Goal: Transaction & Acquisition: Download file/media

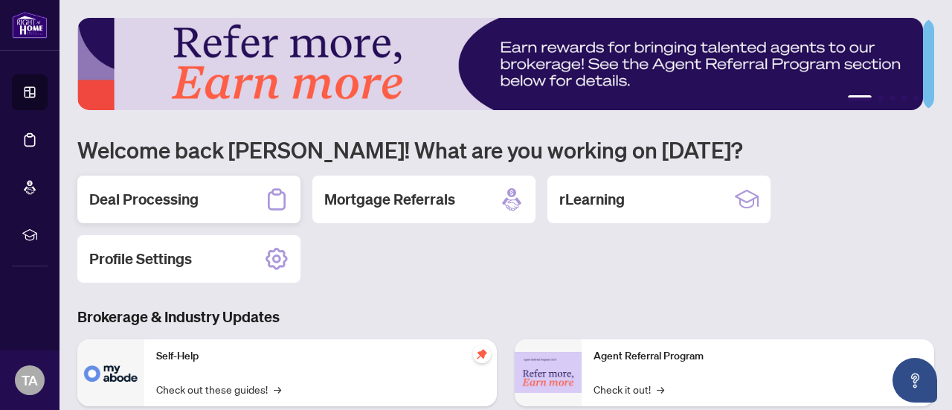
click at [213, 193] on div "Deal Processing" at bounding box center [188, 199] width 223 height 48
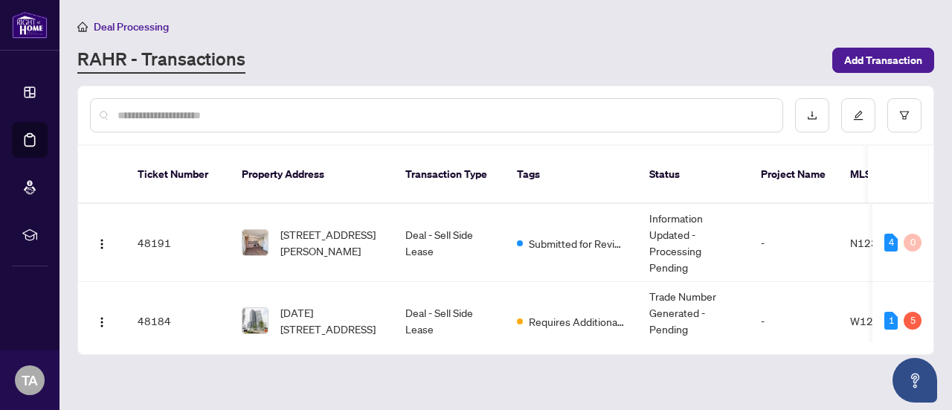
click at [842, 365] on main "Deal Processing [PERSON_NAME] - Transactions Add Transaction Ticket Number Prop…" at bounding box center [505, 205] width 892 height 410
click at [422, 226] on td "Deal - Sell Side Lease" at bounding box center [449, 243] width 112 height 78
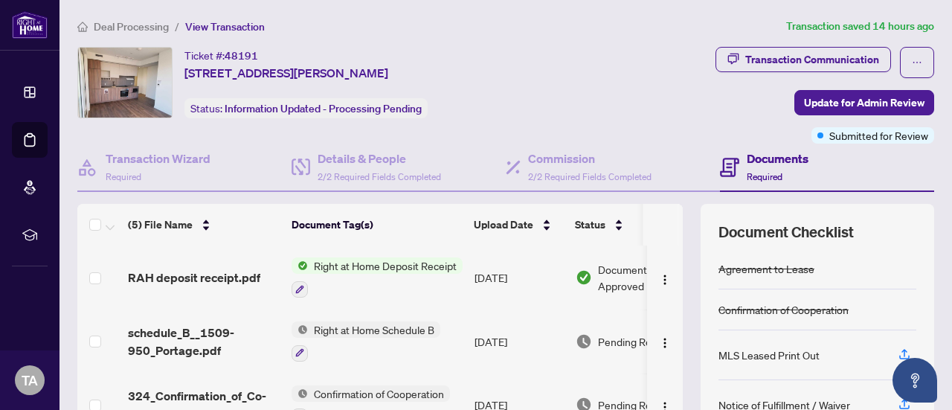
click at [382, 267] on span "Right at Home Deposit Receipt" at bounding box center [385, 265] width 155 height 16
click at [227, 271] on span "RAH deposit receipt.pdf" at bounding box center [194, 277] width 132 height 18
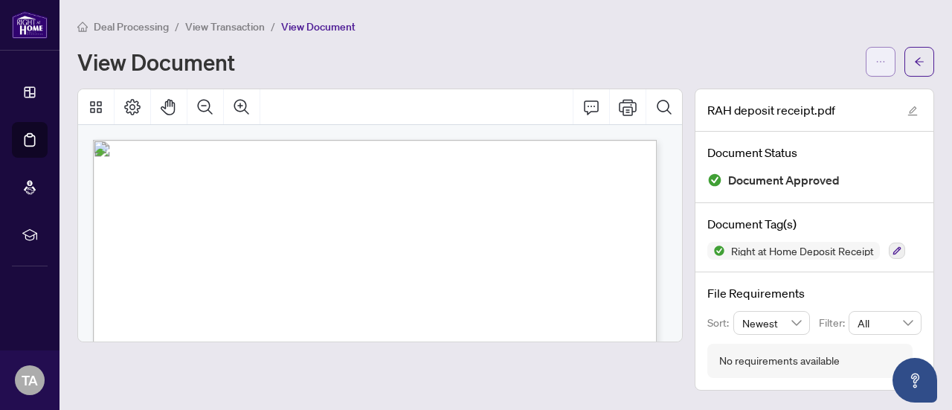
click at [881, 54] on span "button" at bounding box center [880, 62] width 10 height 24
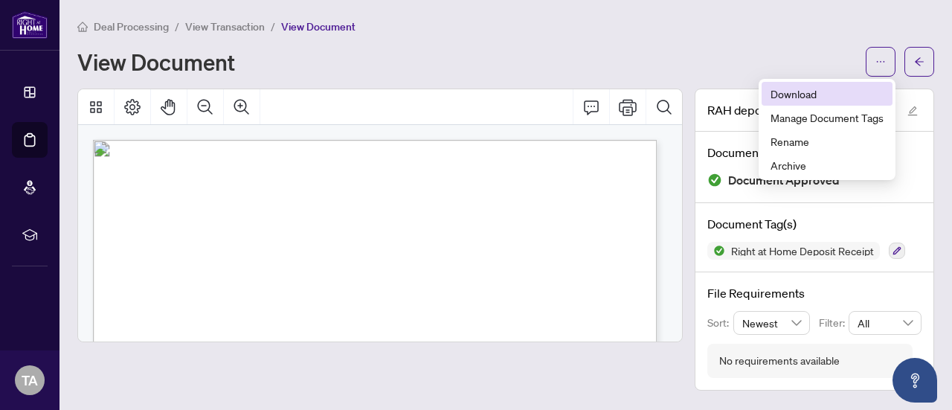
click at [813, 93] on span "Download" at bounding box center [826, 93] width 113 height 16
